Goal: Task Accomplishment & Management: Use online tool/utility

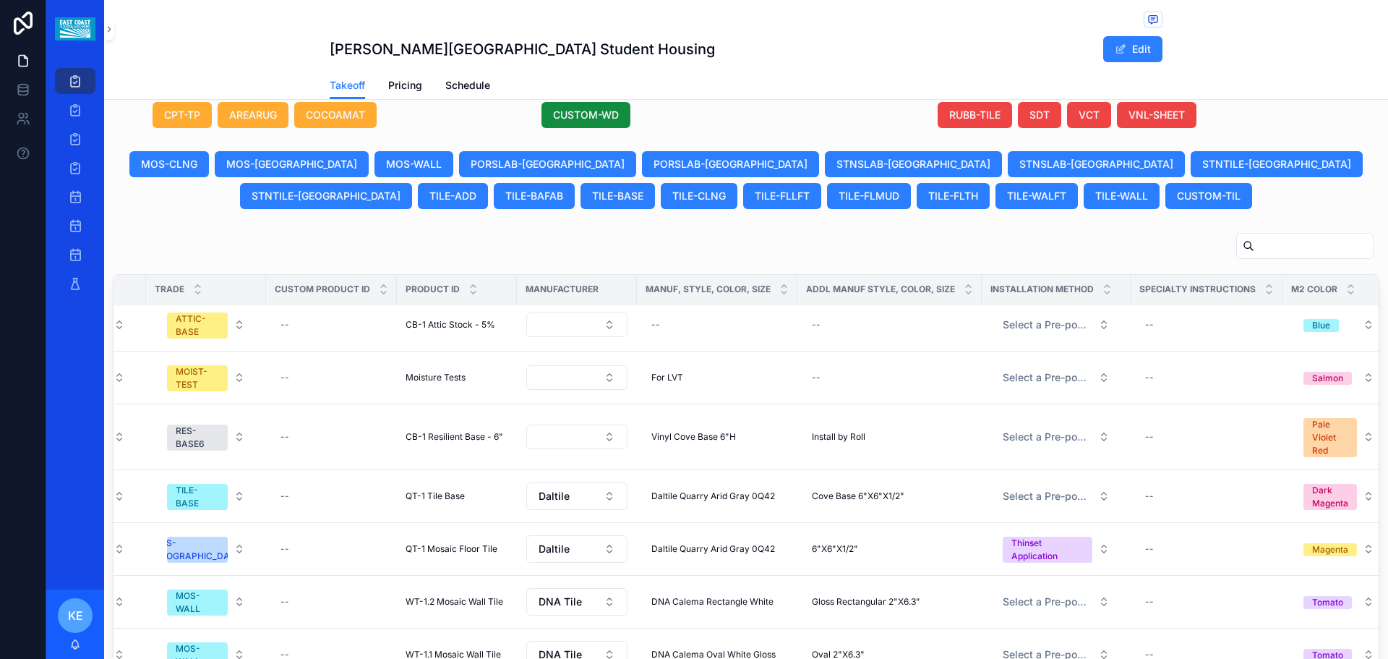
scroll to position [721, 0]
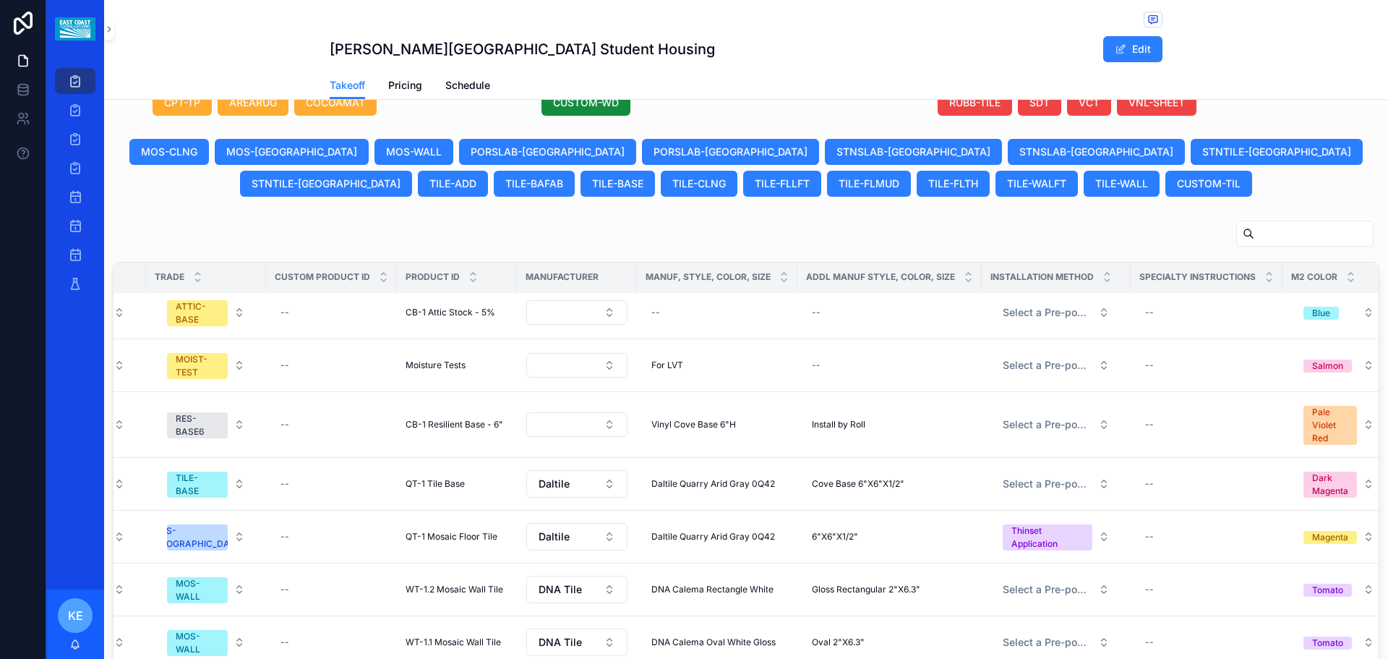
click at [1254, 241] on input "scrollable content" at bounding box center [1313, 233] width 119 height 20
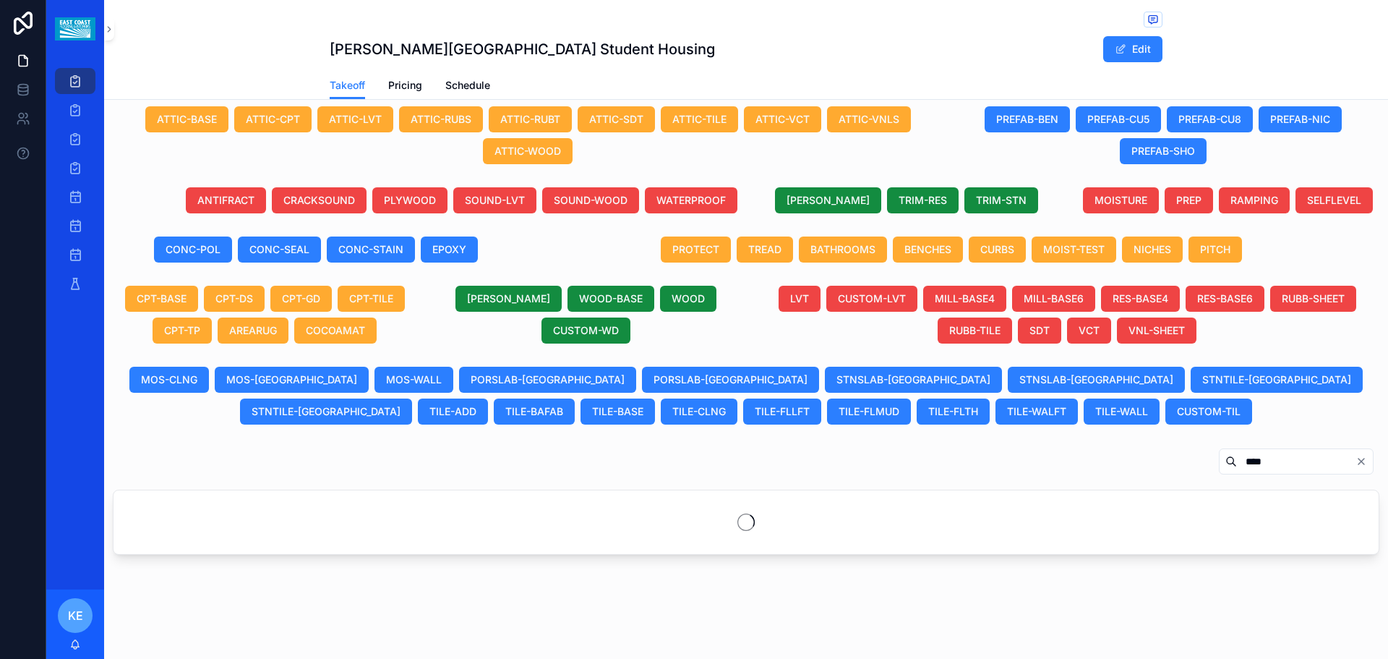
scroll to position [507, 0]
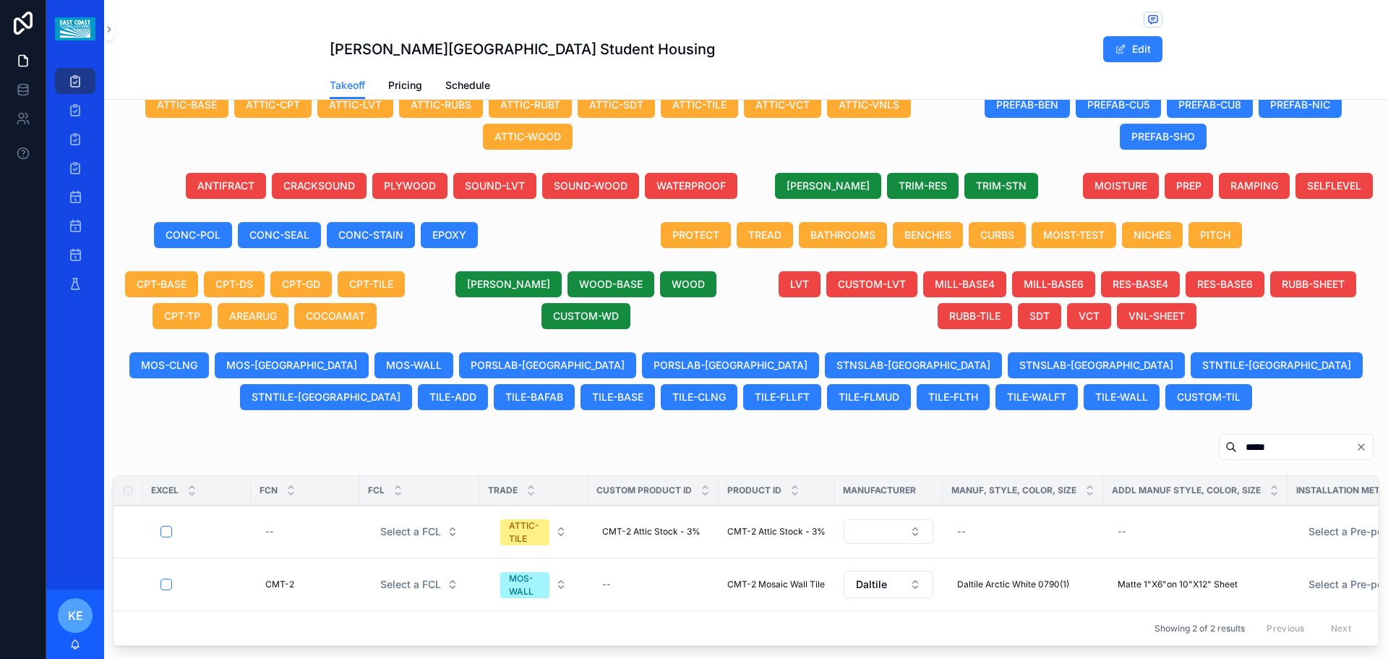
scroll to position [624, 0]
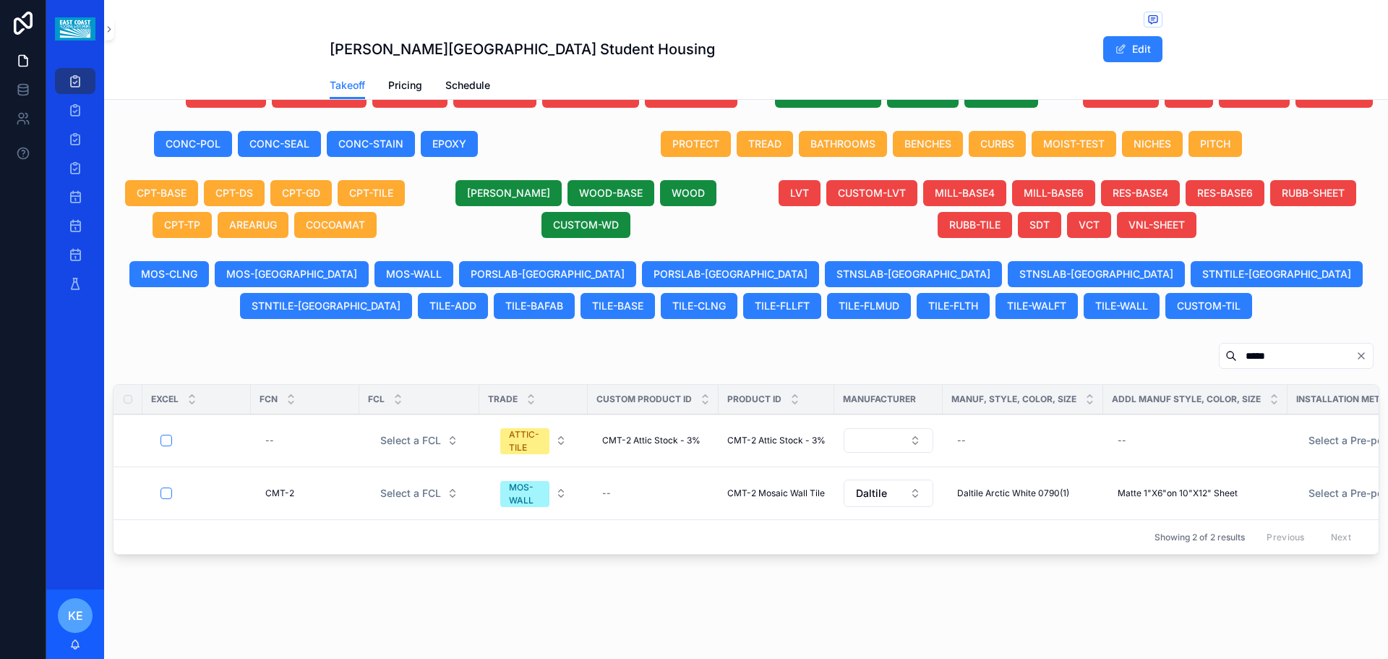
type input "*****"
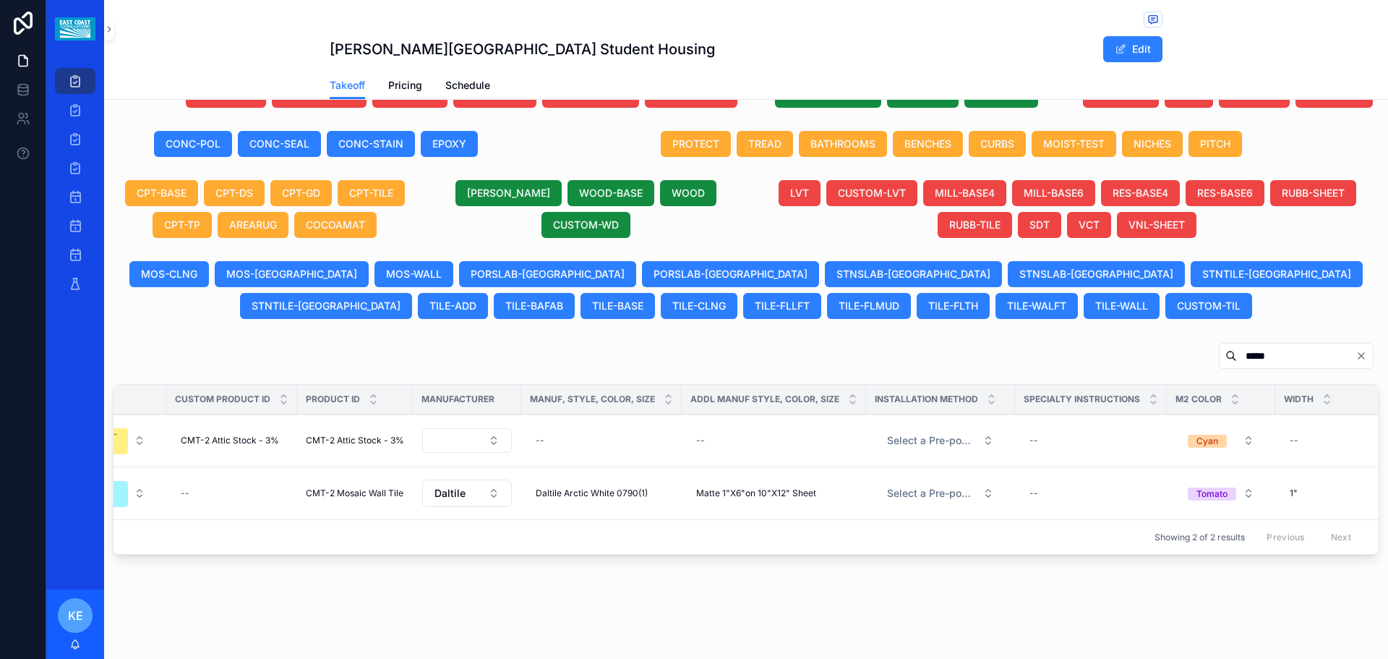
click at [630, 487] on span "Daltile Arctic White 0790(1)" at bounding box center [592, 493] width 112 height 12
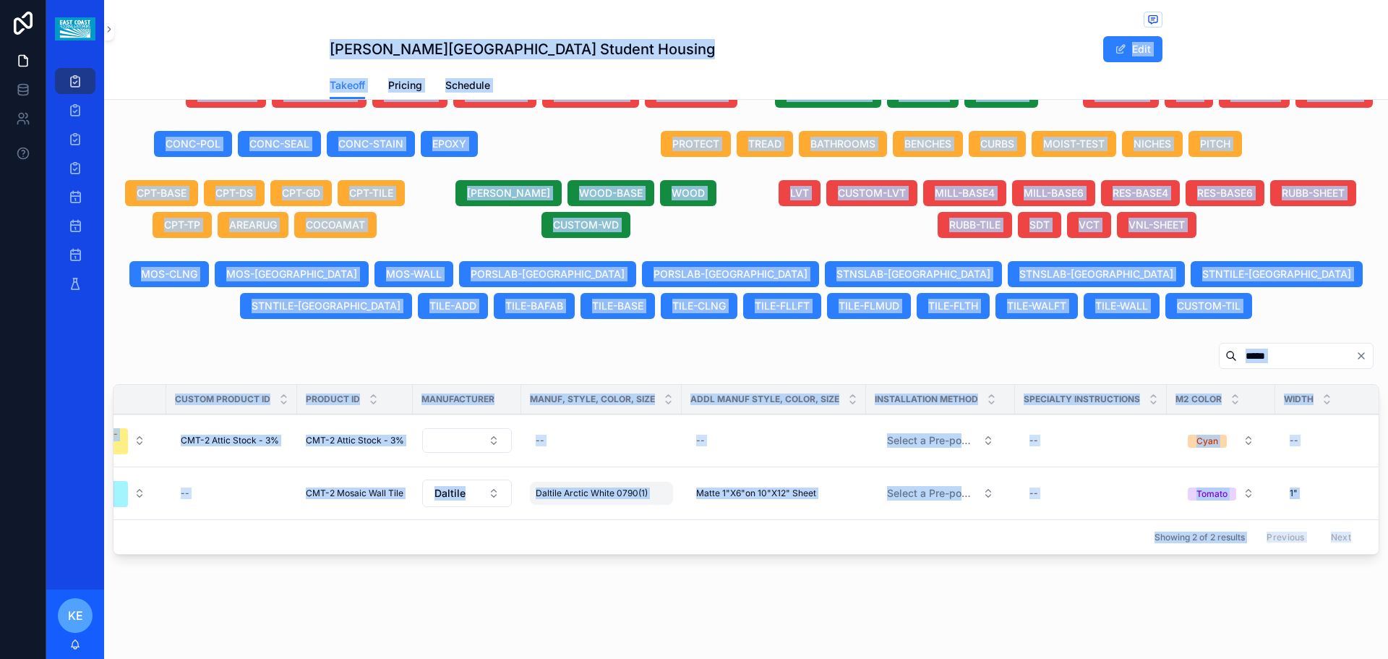
click at [635, 487] on span "Daltile Arctic White 0790(1)" at bounding box center [592, 493] width 112 height 12
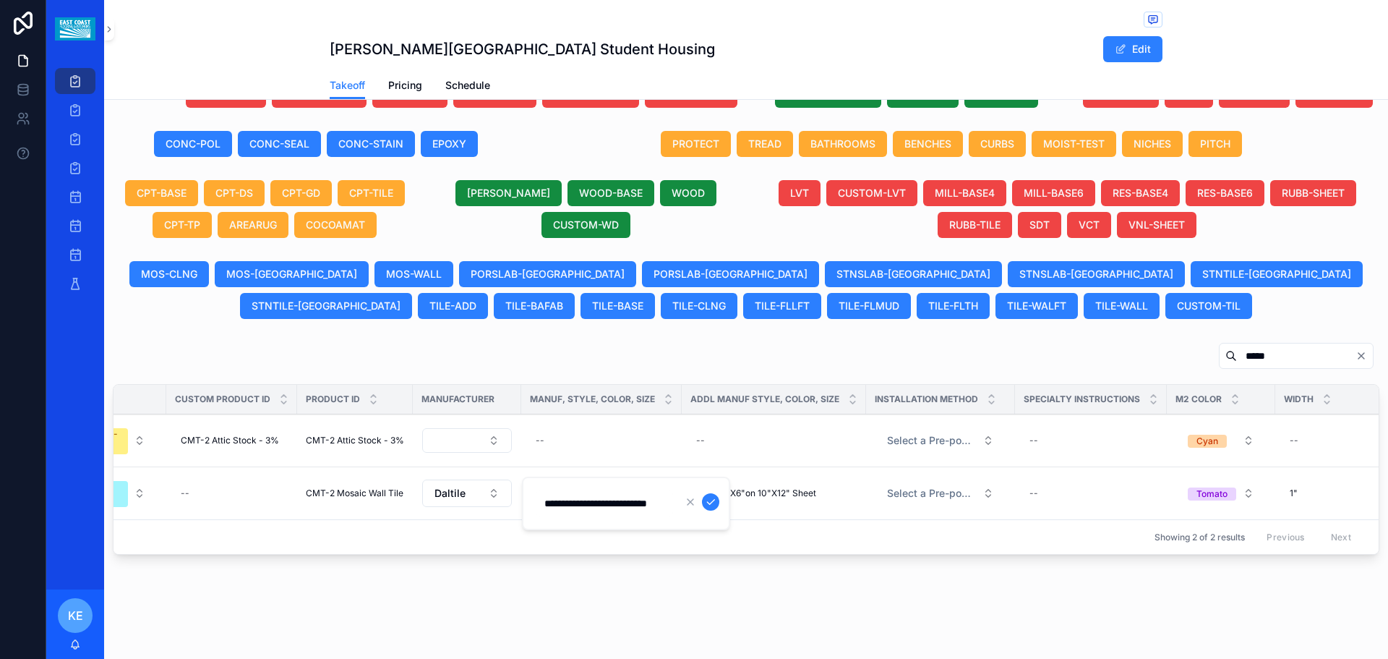
scroll to position [0, 9]
click at [803, 528] on div "Showing 2 of 2 results Previous Next" at bounding box center [745, 536] width 1265 height 35
click at [716, 487] on span "Matte 1"X6"on 10"X12" Sheet" at bounding box center [756, 493] width 120 height 12
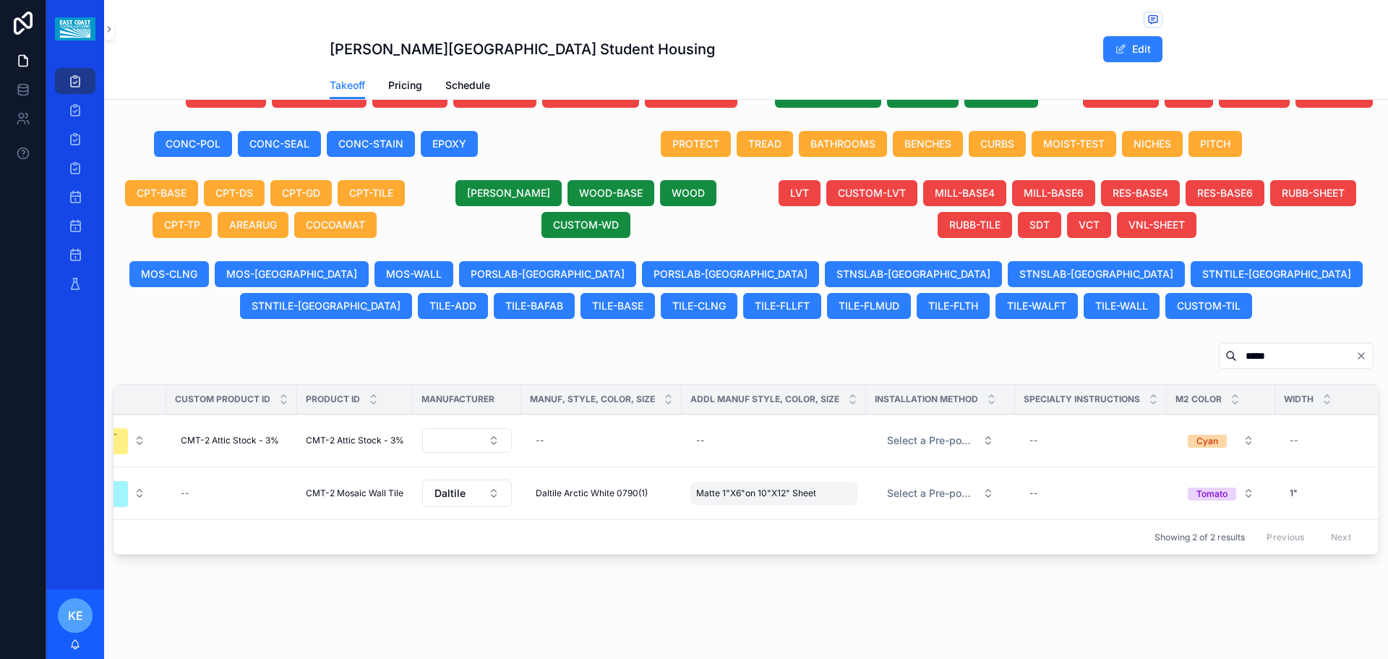
click at [756, 487] on span "Matte 1"X6"on 10"X12" Sheet" at bounding box center [756, 493] width 120 height 12
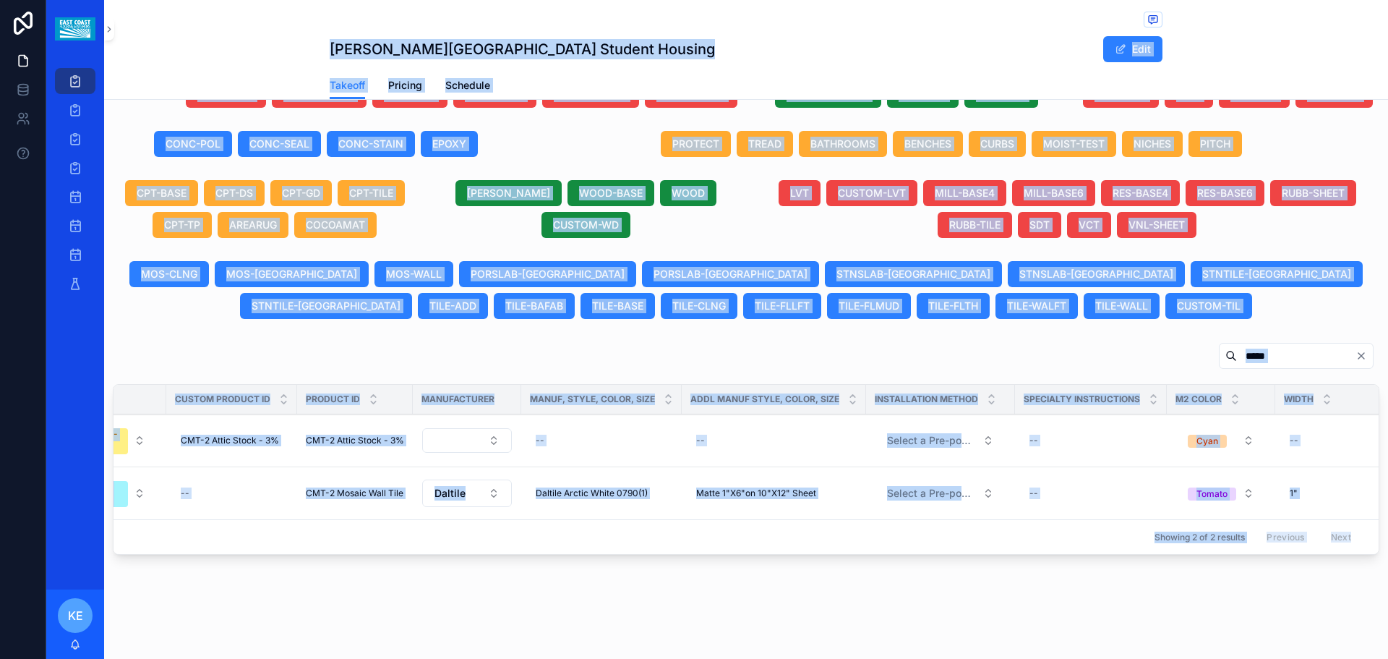
click at [754, 487] on span "Matte 1"X6"on 10"X12" Sheet" at bounding box center [756, 493] width 120 height 12
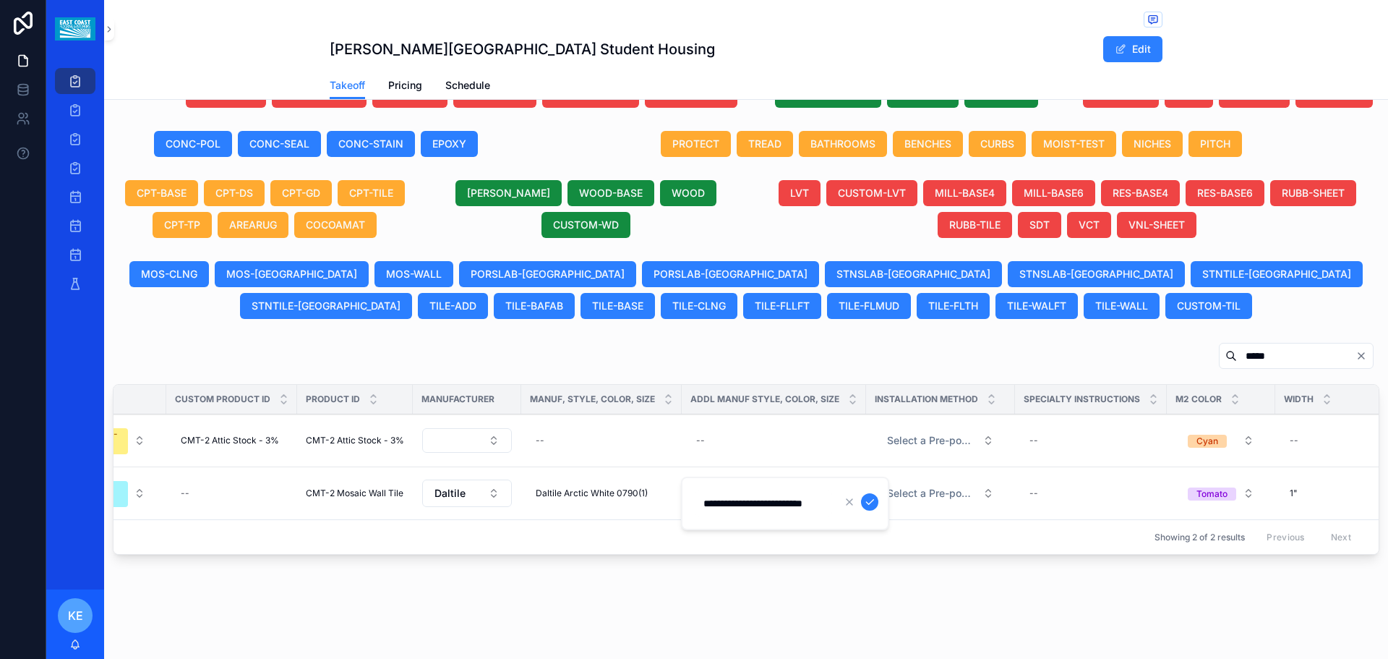
click at [738, 604] on div "[PERSON_NAME] University Student Housing Edit Takeoff Takeoff Pricing Schedule …" at bounding box center [746, 29] width 1284 height 1257
